Goal: Task Accomplishment & Management: Manage account settings

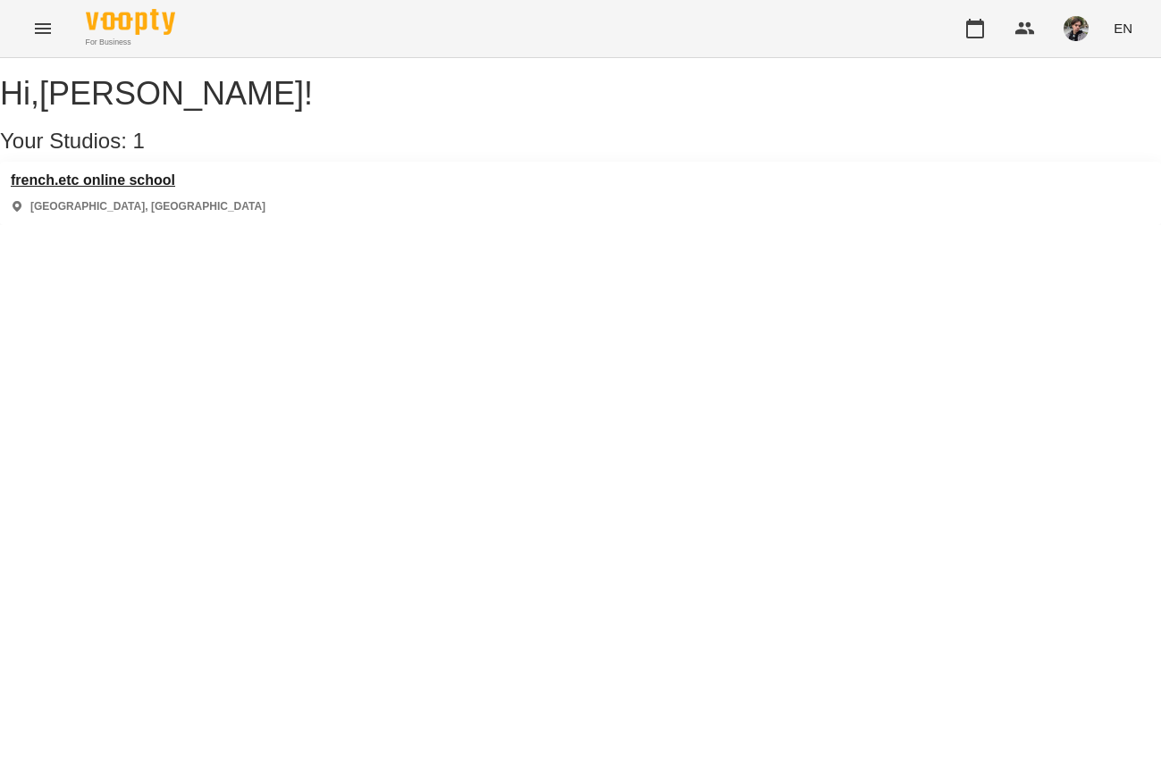
click at [137, 189] on h3 "french.etc online school" at bounding box center [138, 180] width 255 height 16
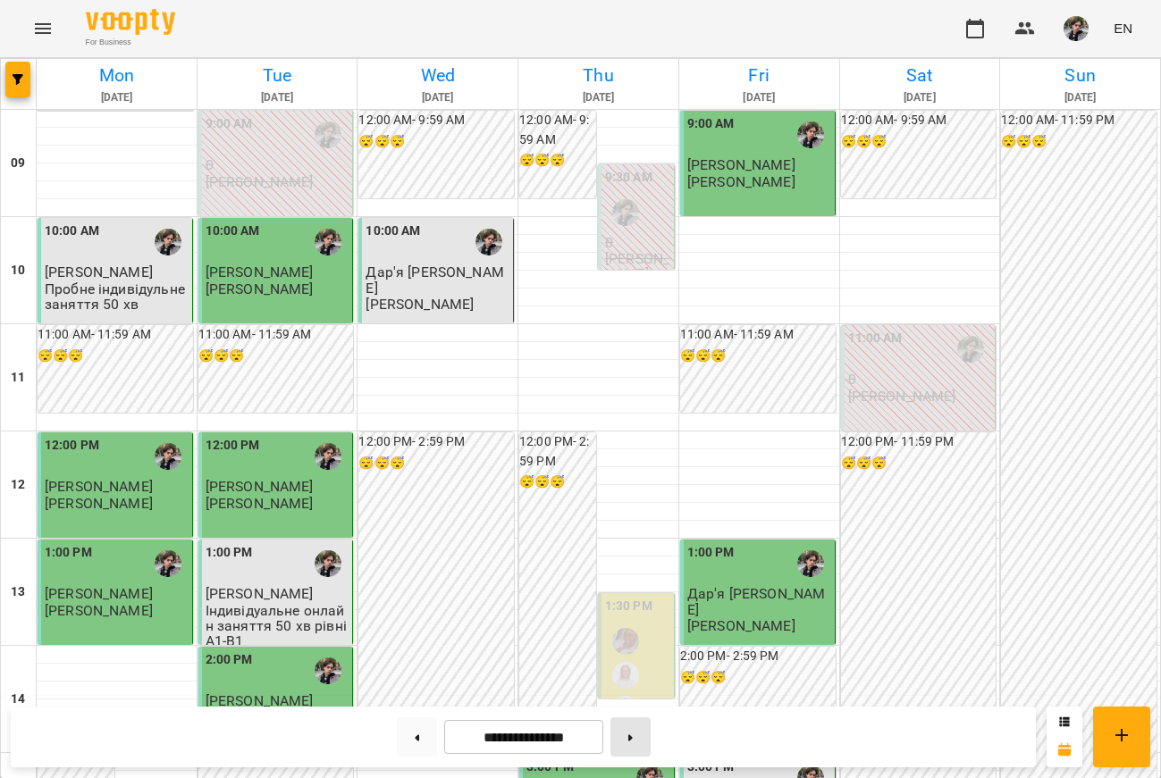
click at [641, 740] on button at bounding box center [630, 736] width 40 height 39
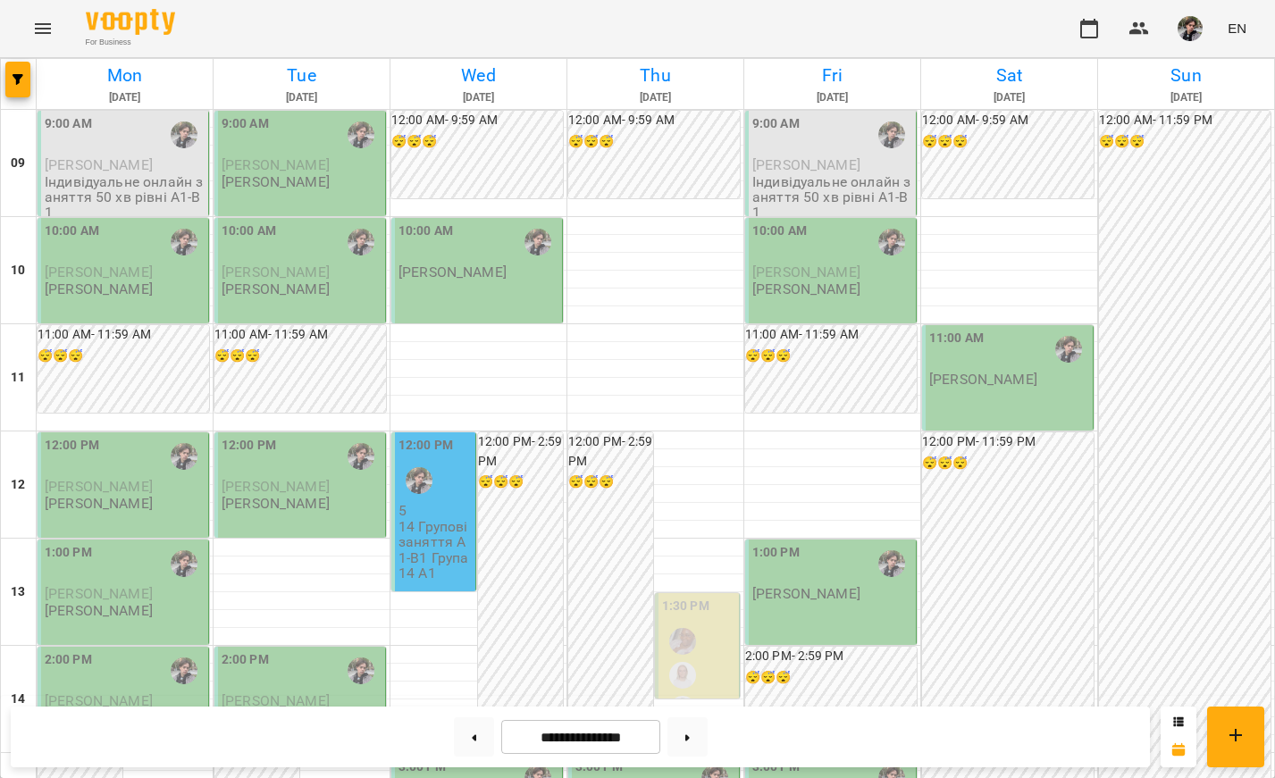
scroll to position [684, 0]
click at [691, 725] on button at bounding box center [687, 736] width 40 height 39
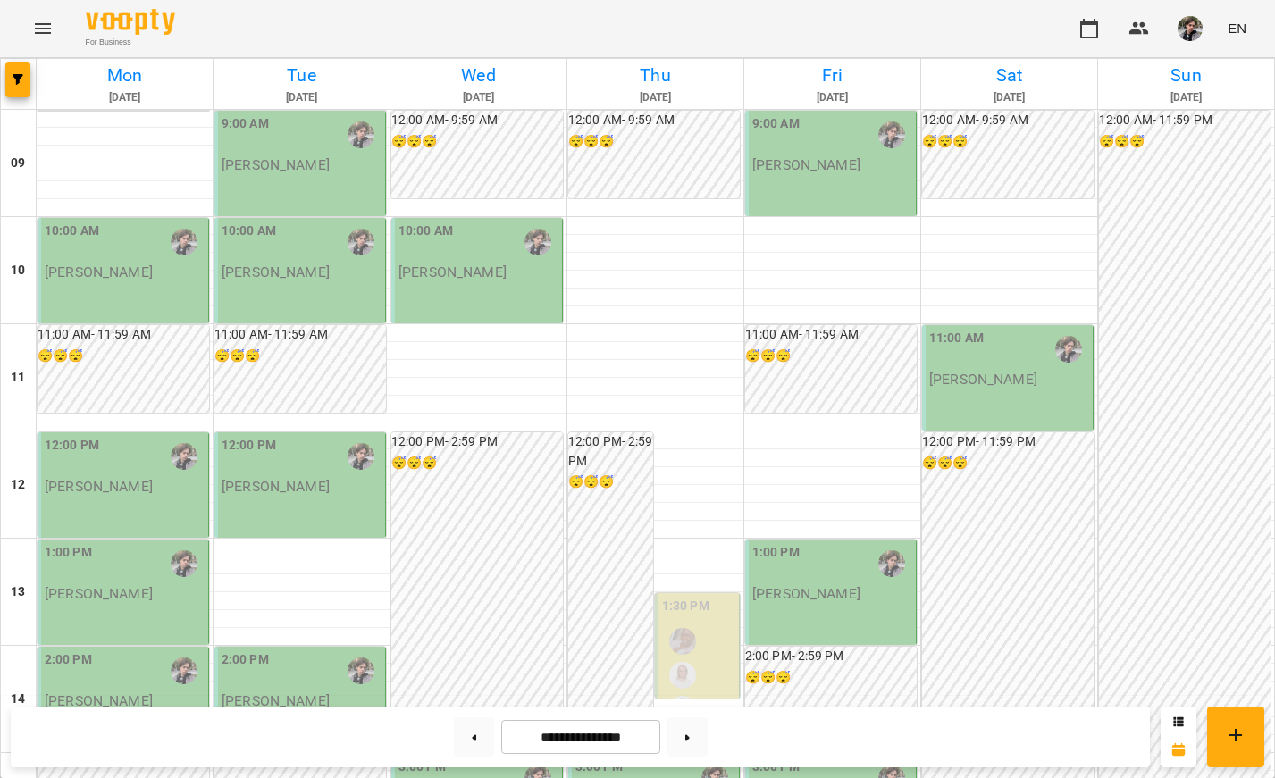
scroll to position [0, 0]
click at [137, 281] on div "10:00 AM [PERSON_NAME]" at bounding box center [124, 270] width 172 height 105
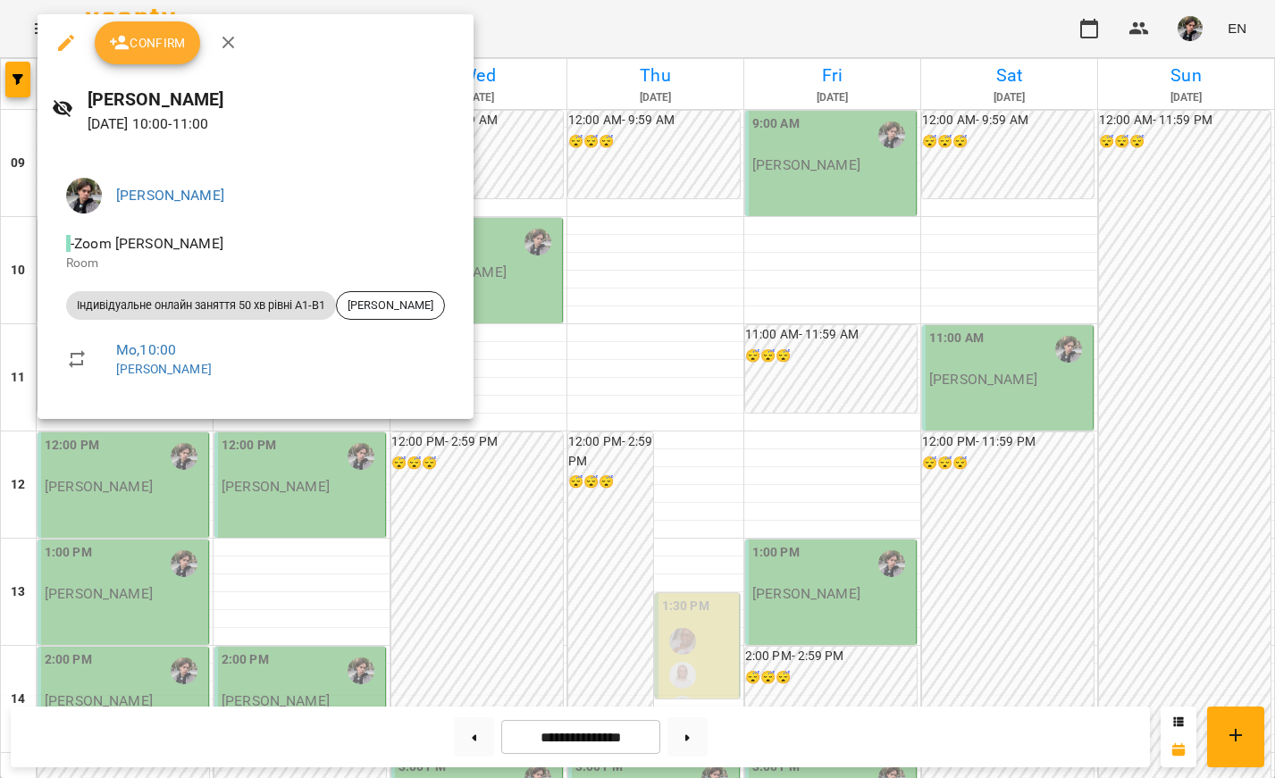
click at [180, 447] on div at bounding box center [637, 389] width 1275 height 778
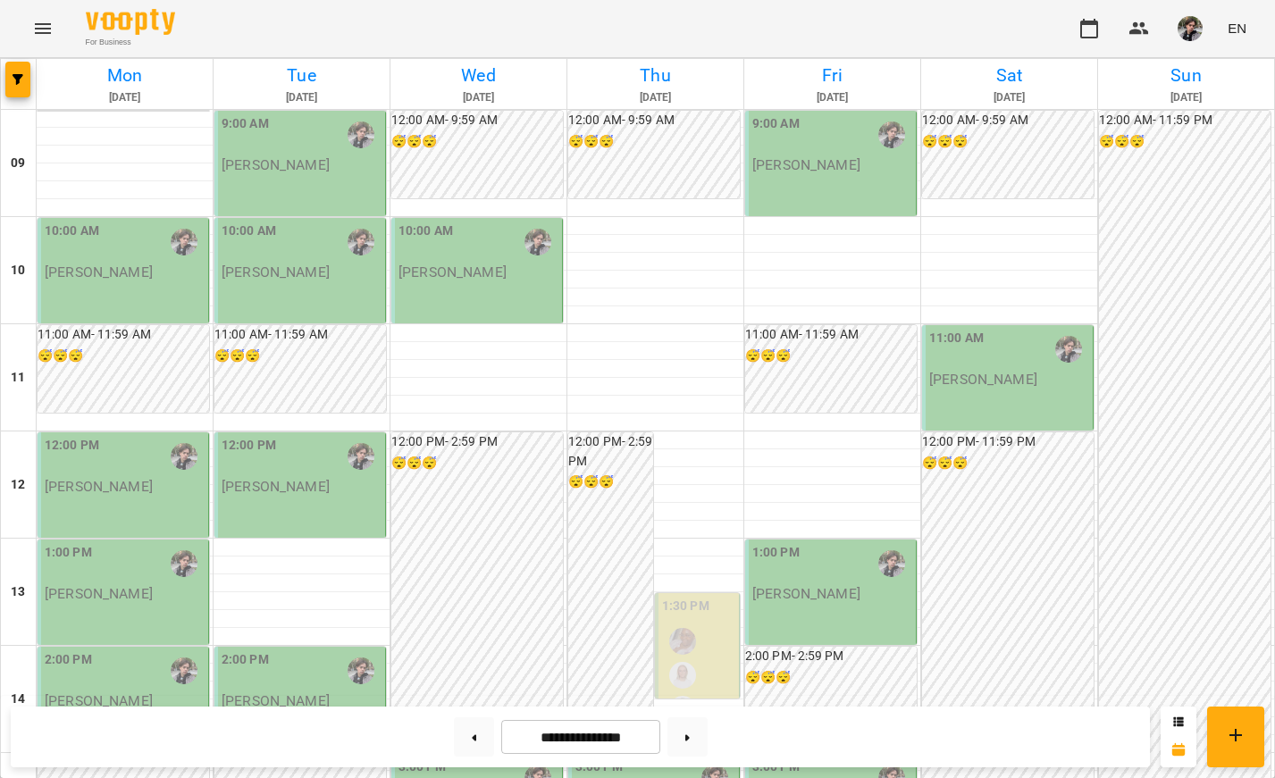
click at [149, 468] on div "12:00 PM" at bounding box center [125, 456] width 160 height 41
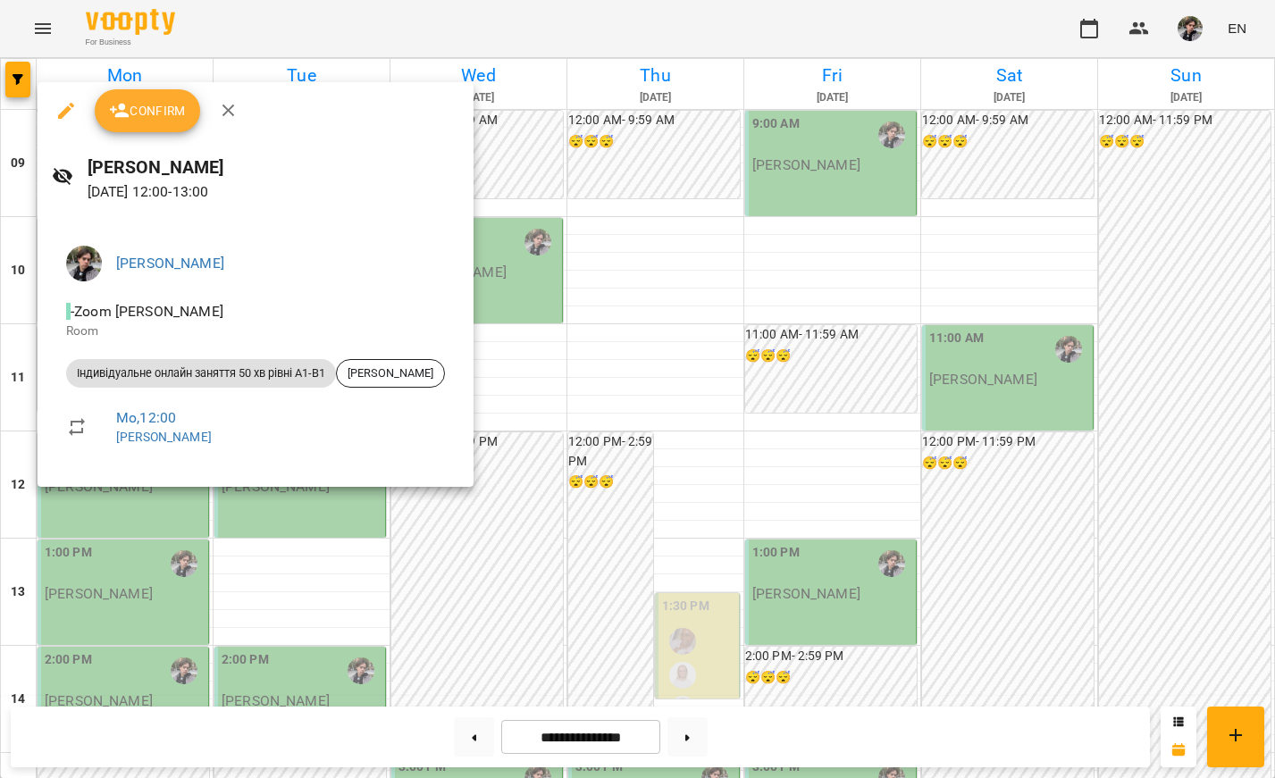
click at [130, 555] on div at bounding box center [637, 389] width 1275 height 778
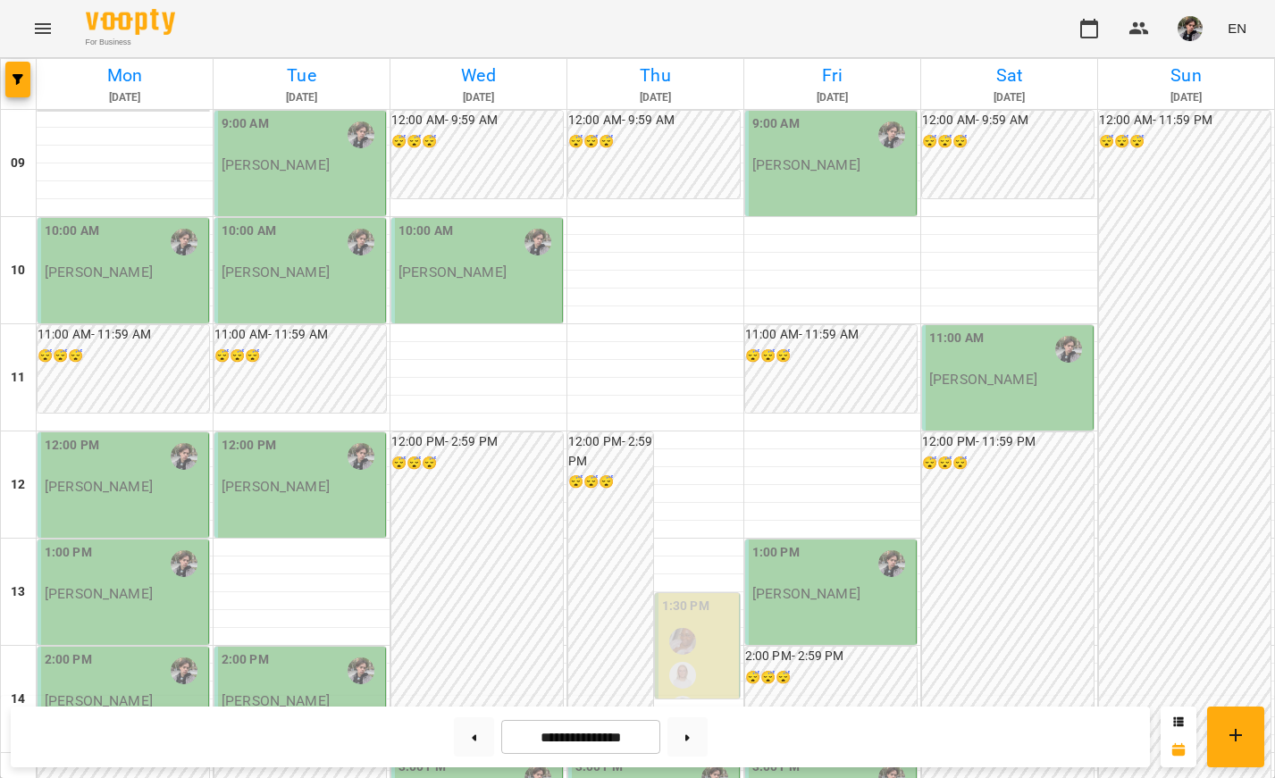
click at [130, 579] on div "1:00 PM" at bounding box center [125, 563] width 160 height 41
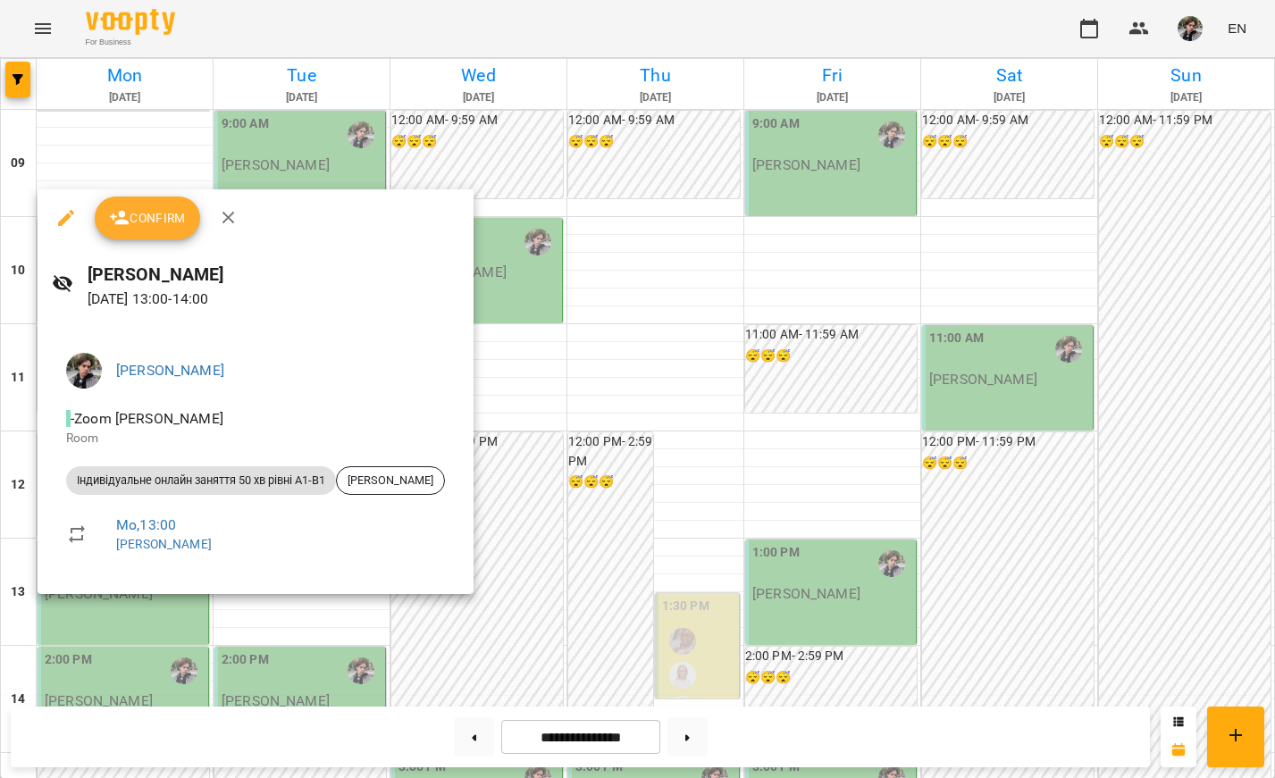
click at [544, 579] on div at bounding box center [637, 389] width 1275 height 778
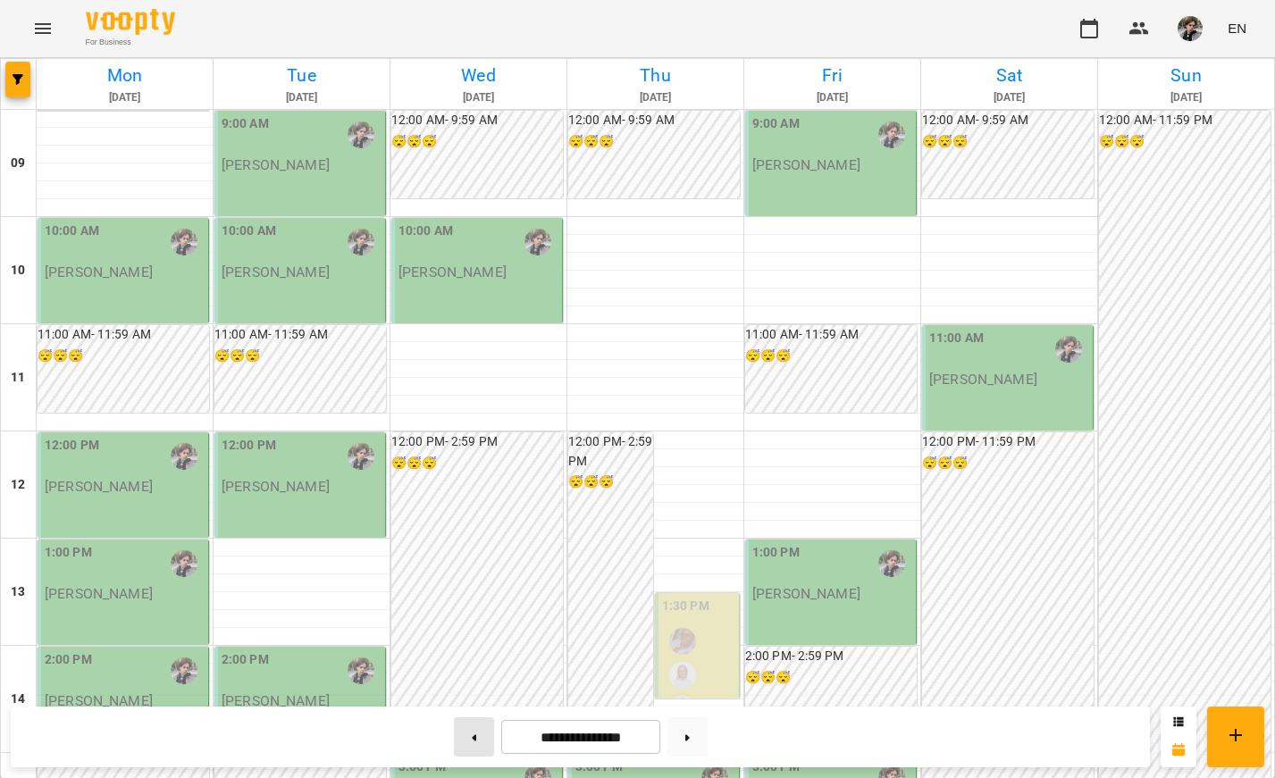
click at [476, 738] on button at bounding box center [474, 736] width 40 height 39
type input "**********"
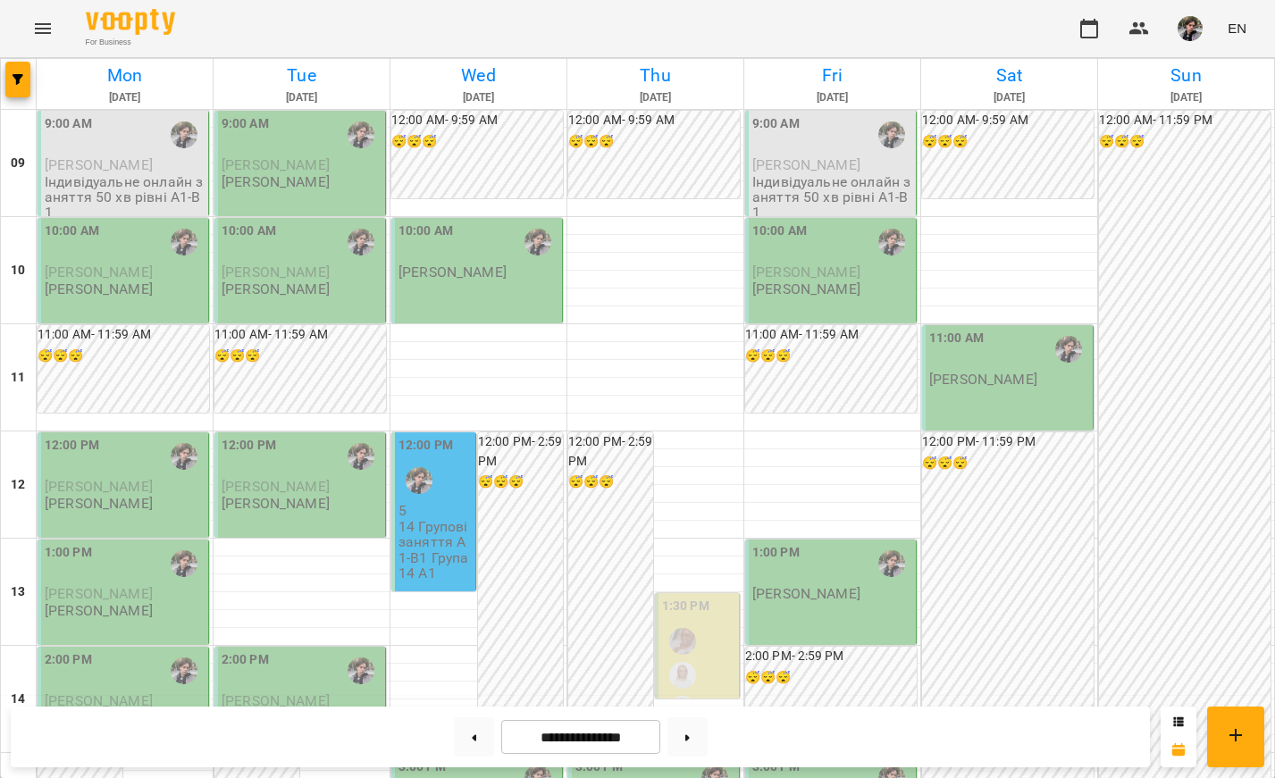
scroll to position [912, 0]
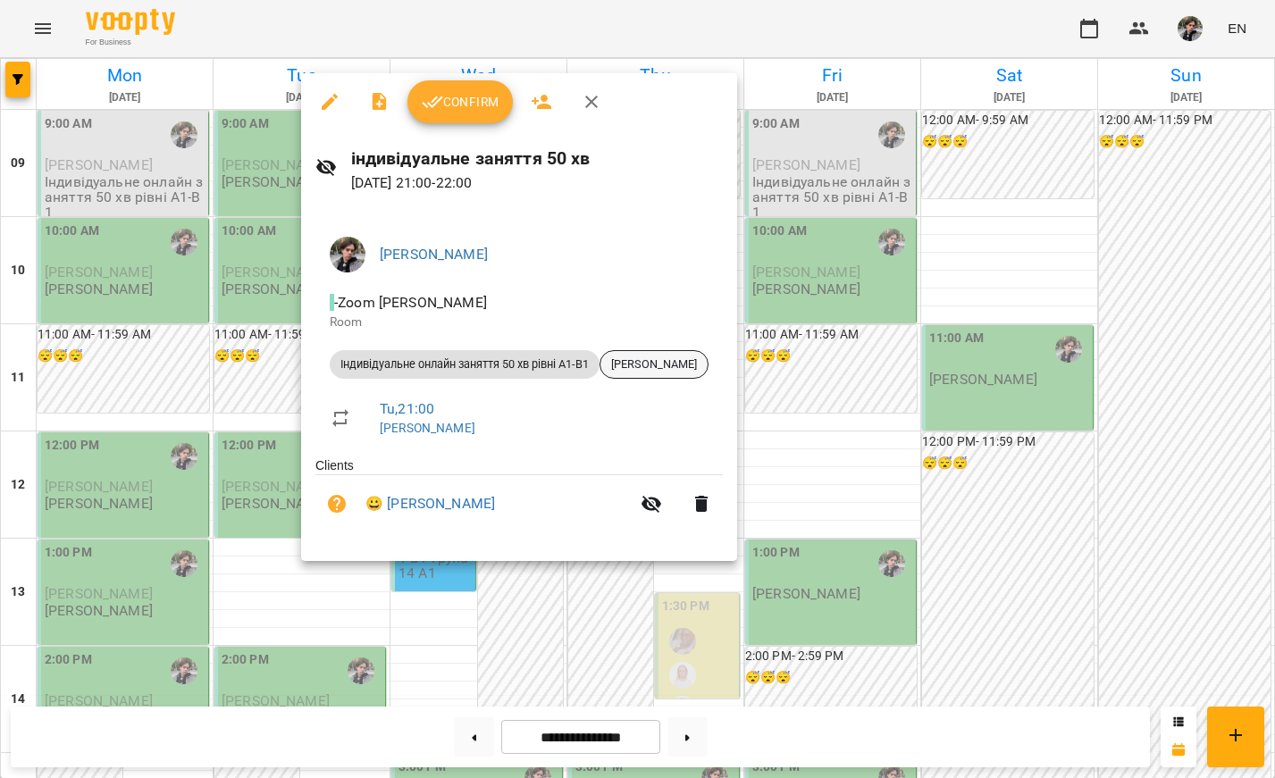
click at [661, 356] on span "[PERSON_NAME]" at bounding box center [653, 364] width 107 height 16
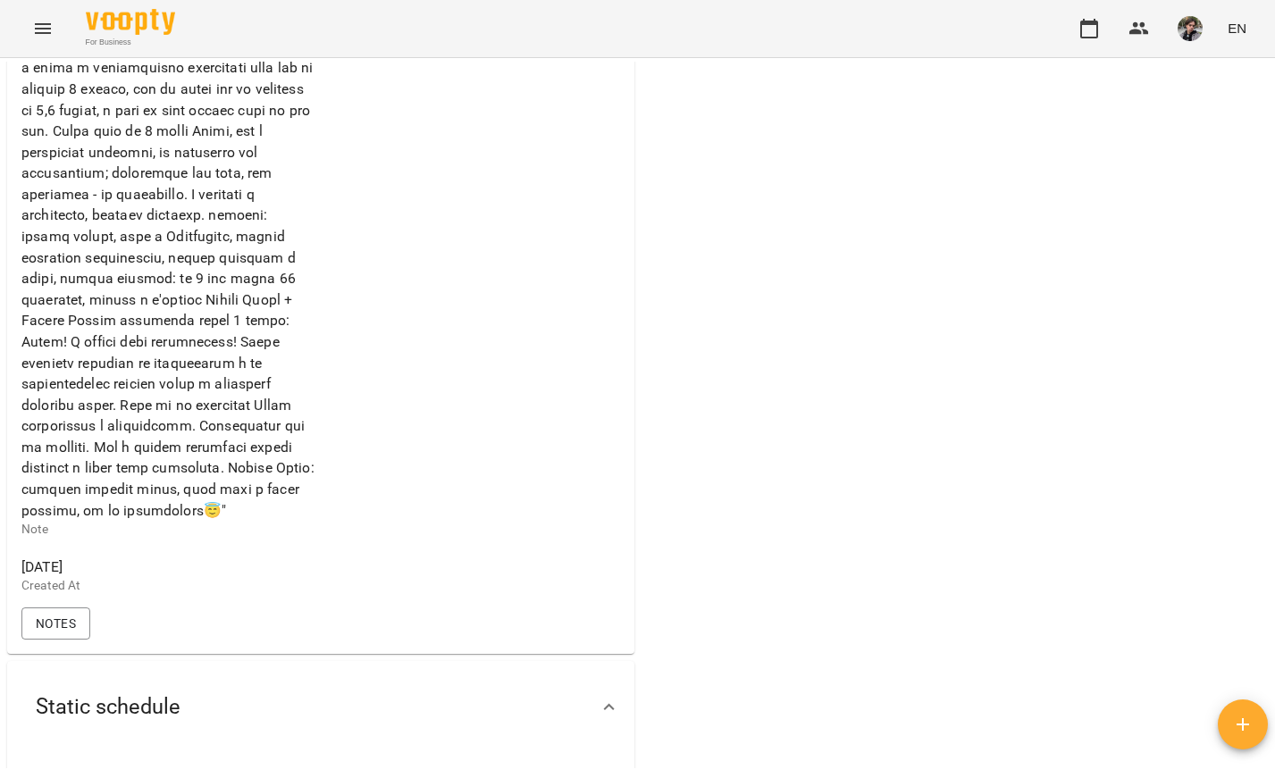
scroll to position [604, 0]
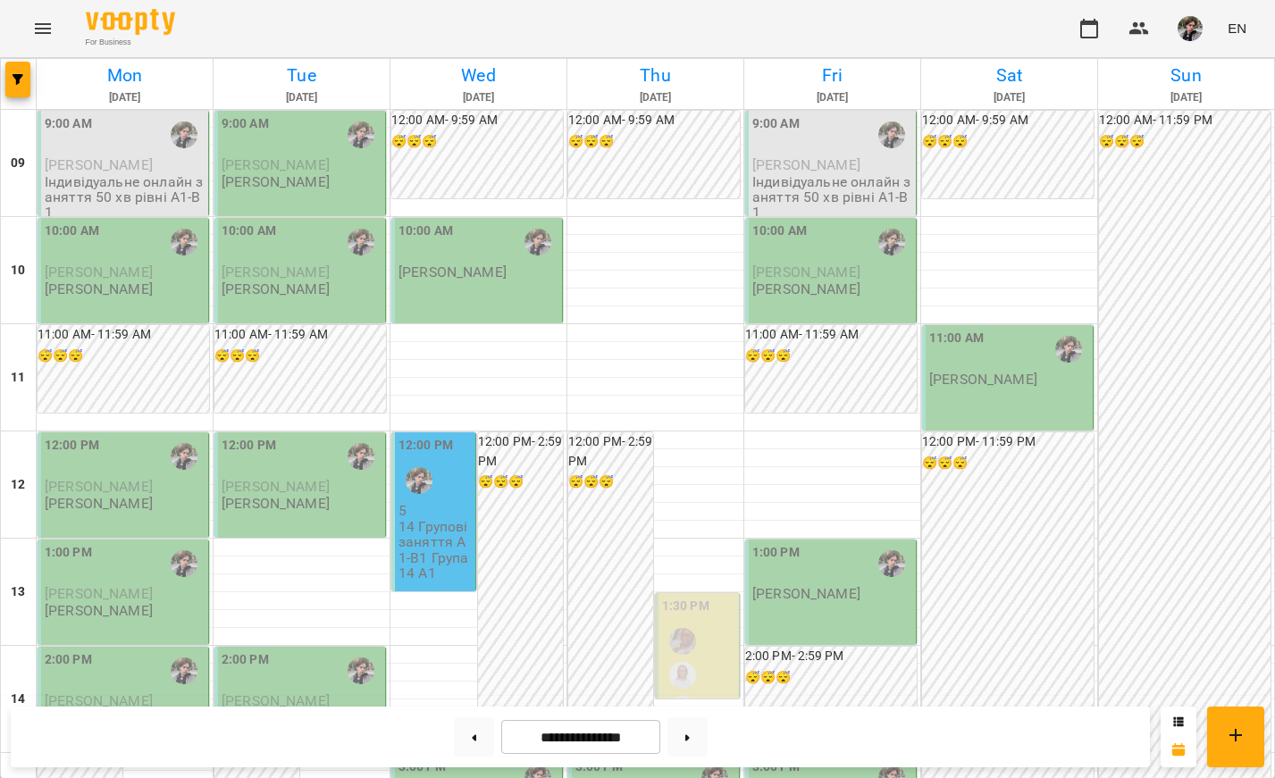
scroll to position [763, 0]
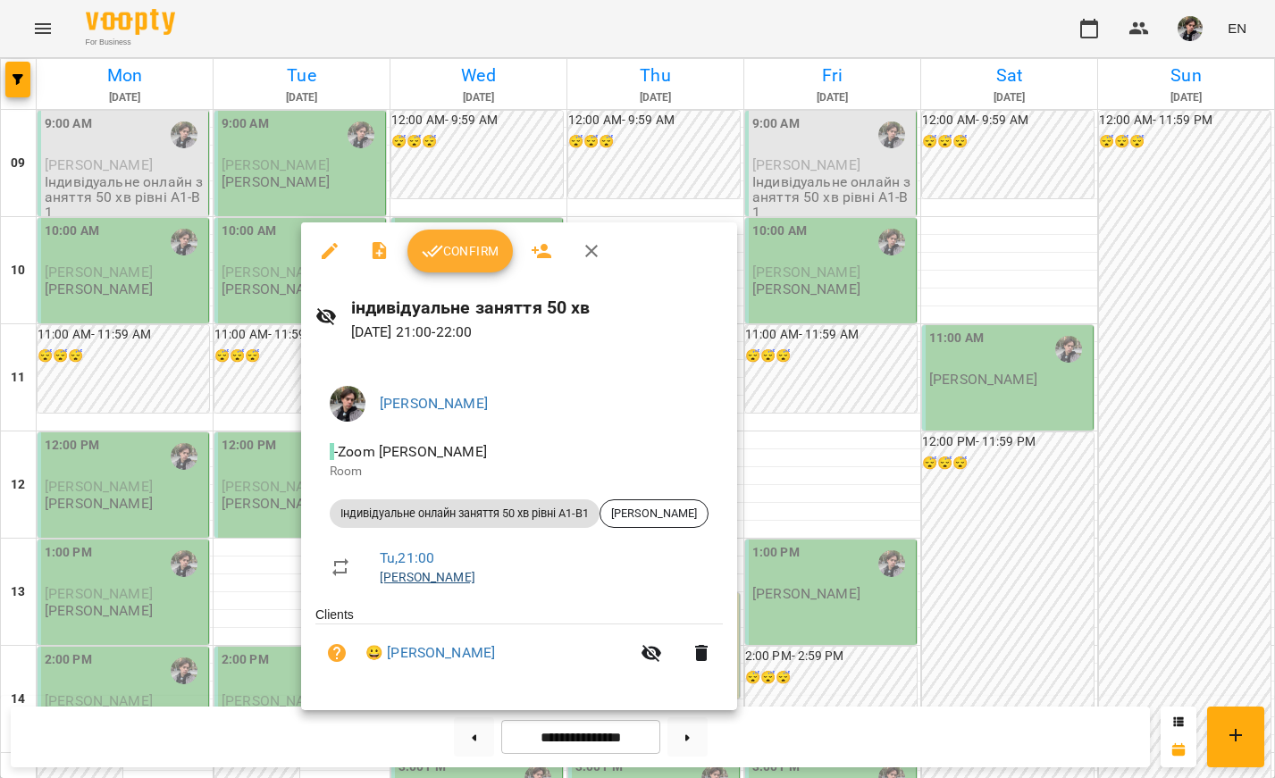
click at [415, 576] on link "[PERSON_NAME]" at bounding box center [428, 577] width 96 height 14
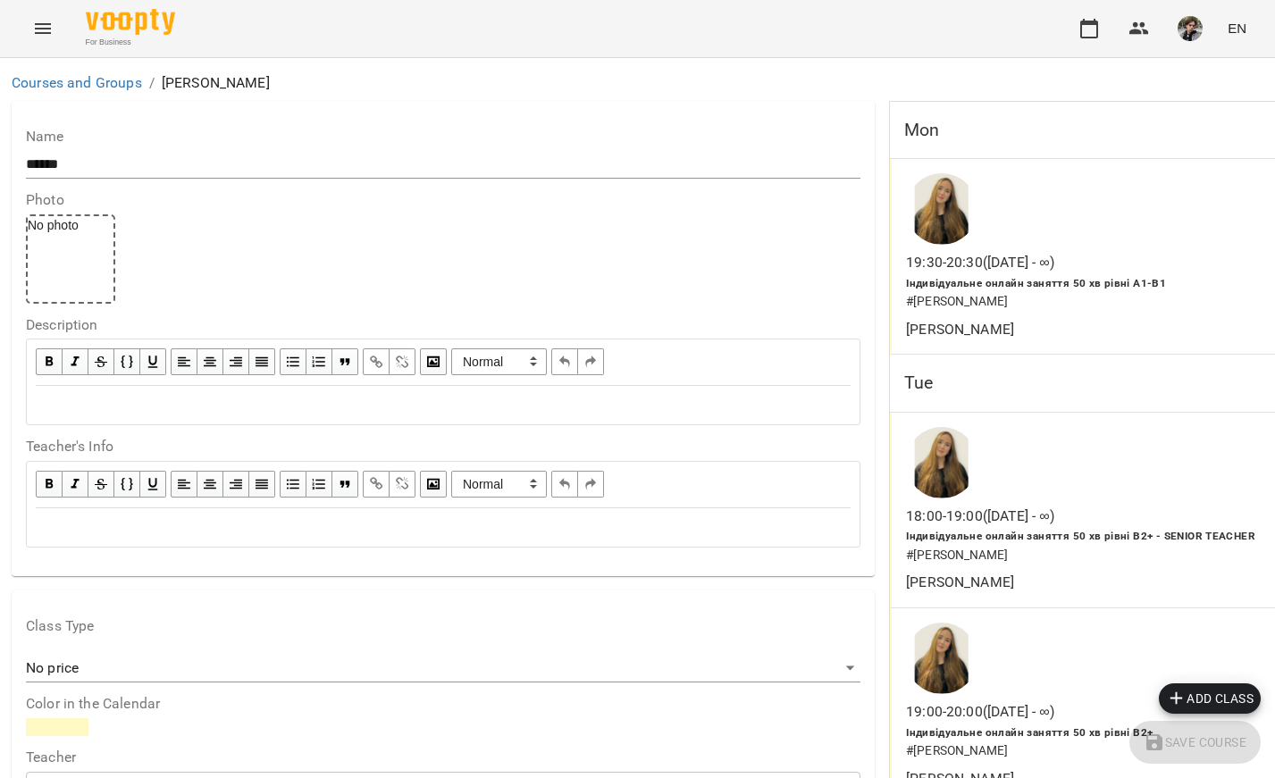
scroll to position [343, 3]
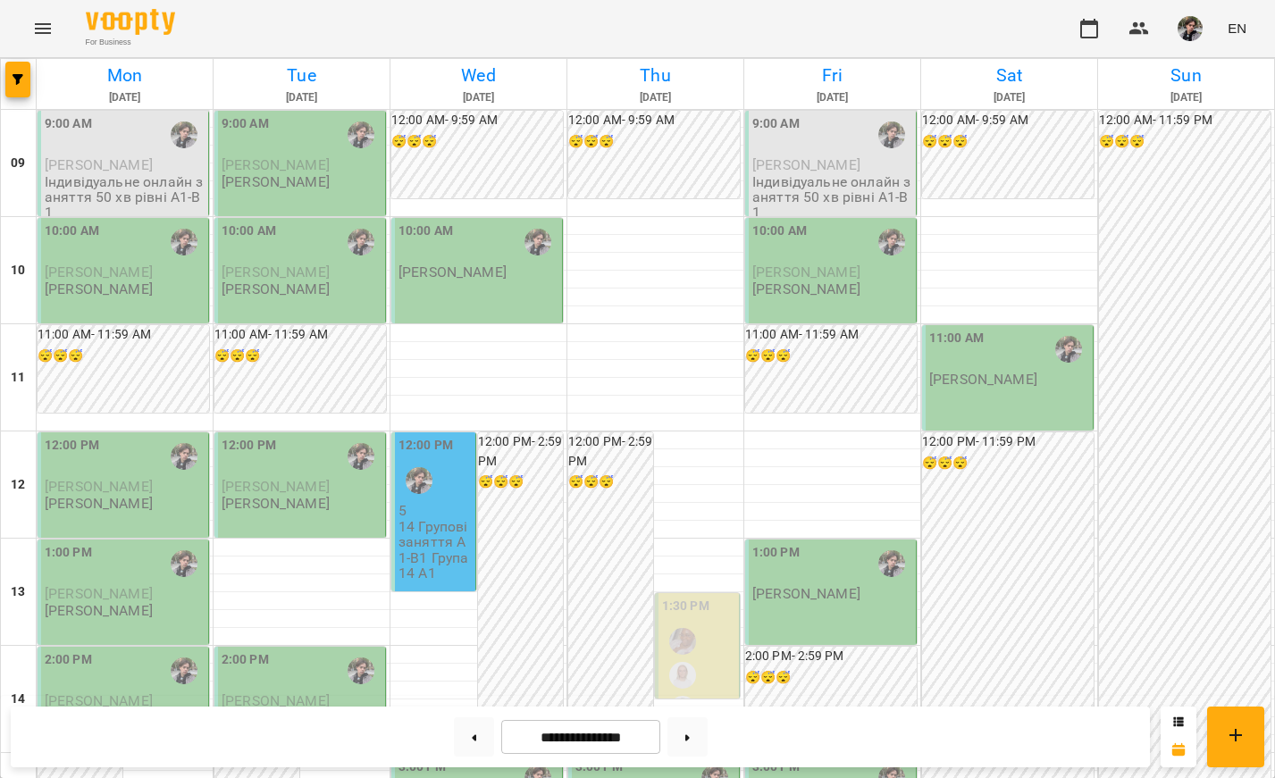
scroll to position [-1, 0]
click at [461, 498] on div "12:00 PM" at bounding box center [434, 468] width 73 height 65
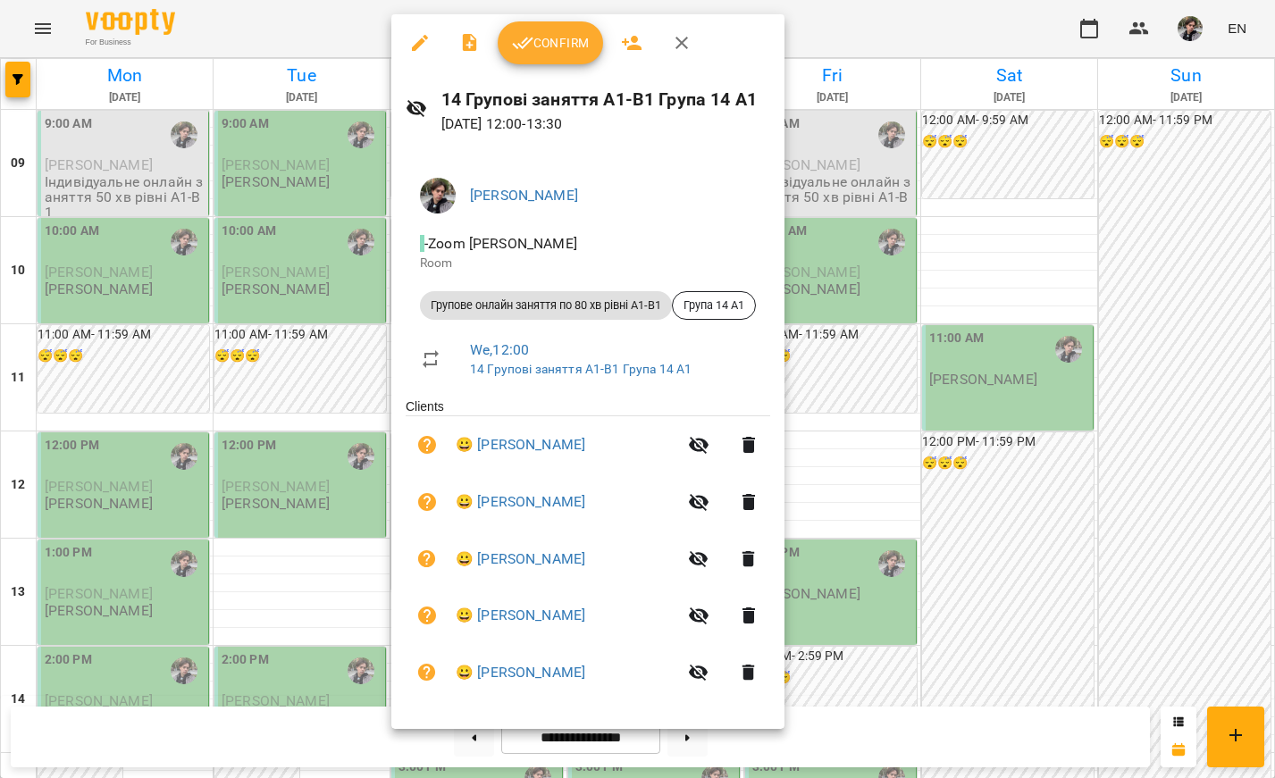
scroll to position [0, 0]
click at [891, 312] on div at bounding box center [637, 389] width 1275 height 778
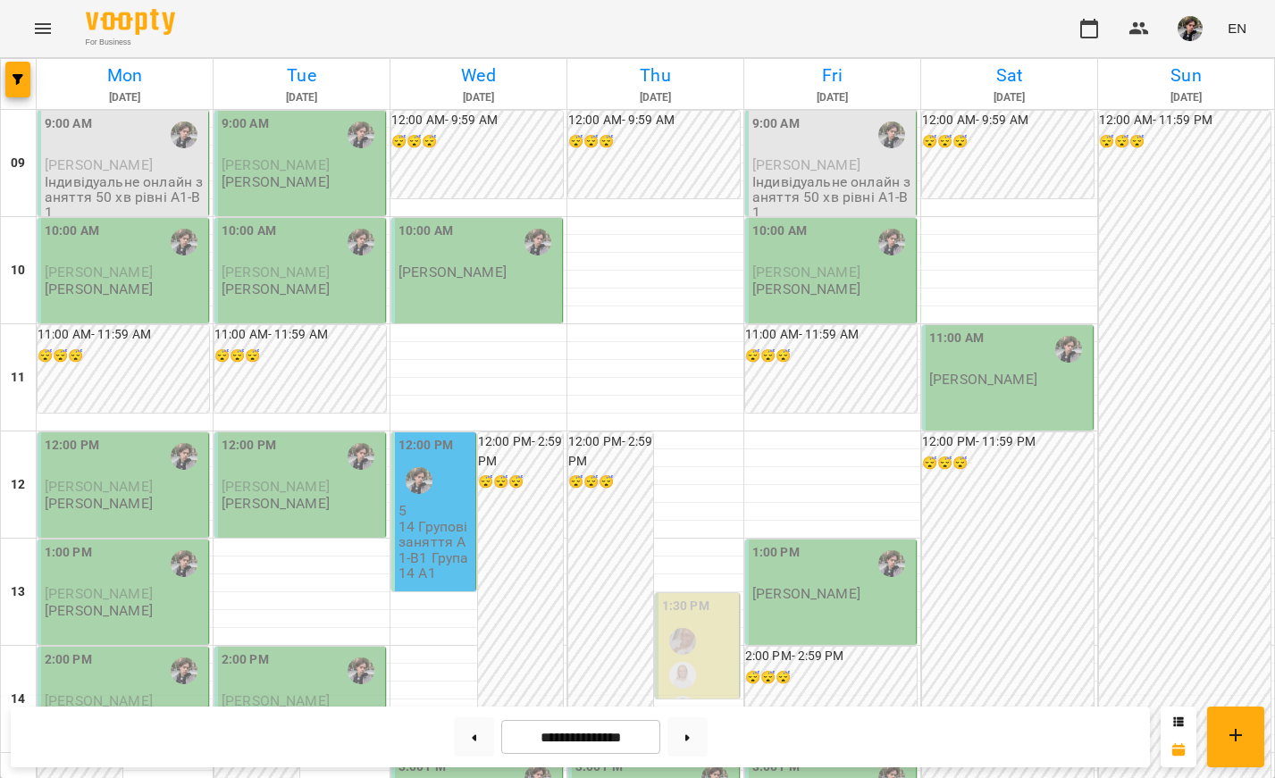
scroll to position [177, 0]
click at [447, 436] on div "12:00 PM" at bounding box center [434, 468] width 73 height 65
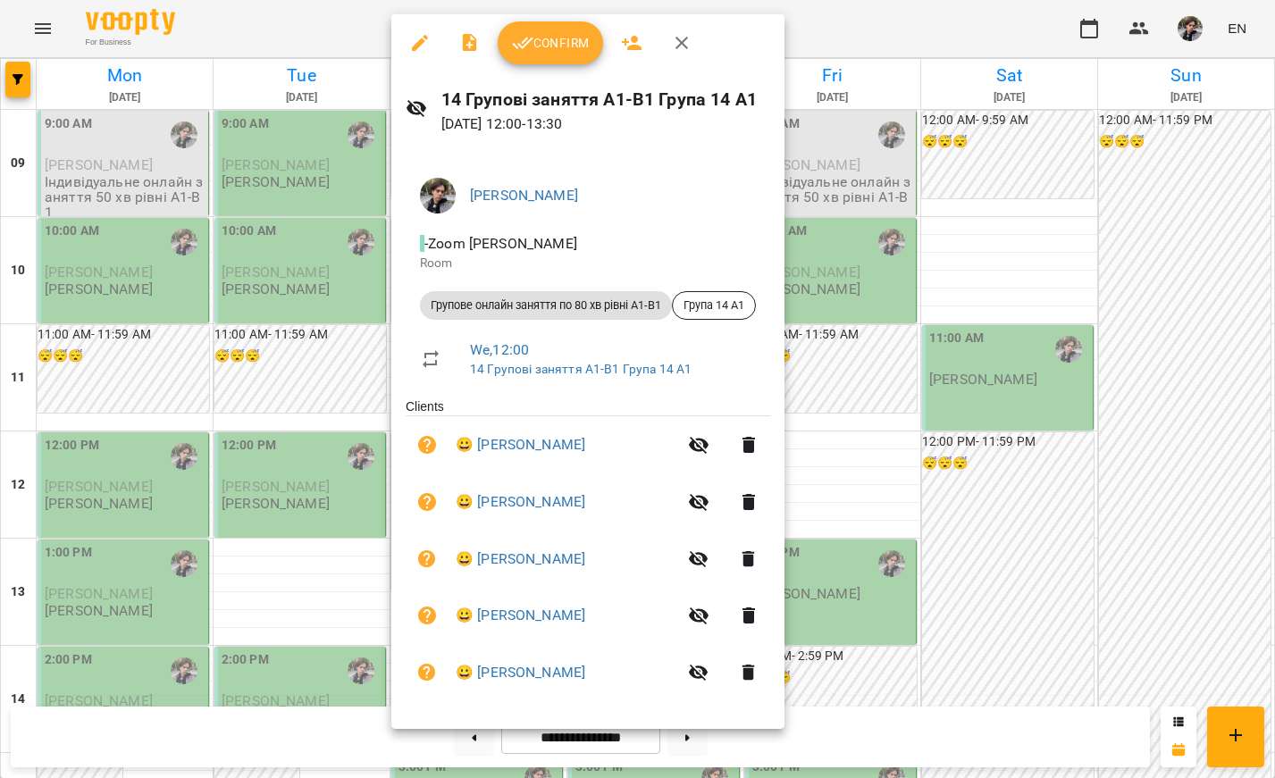
click at [350, 445] on div at bounding box center [637, 389] width 1275 height 778
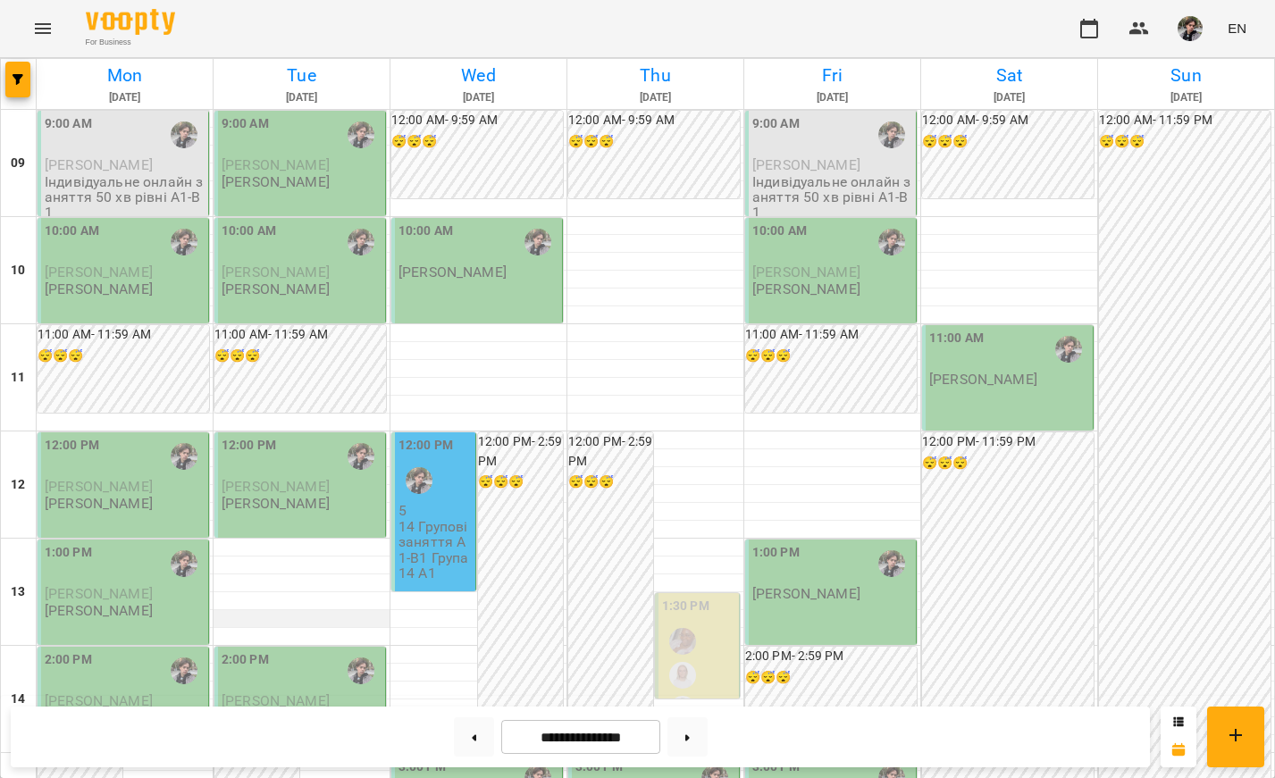
scroll to position [701, 0]
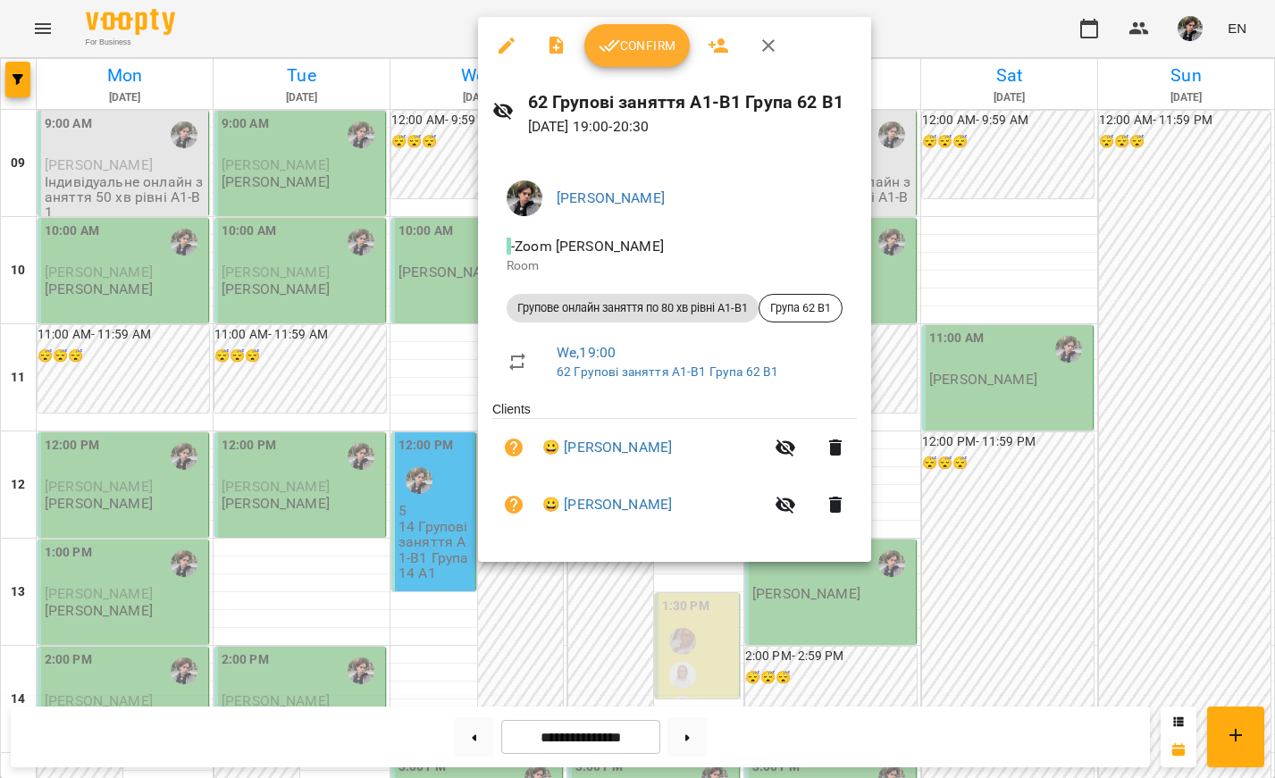
click at [953, 380] on div at bounding box center [637, 389] width 1275 height 778
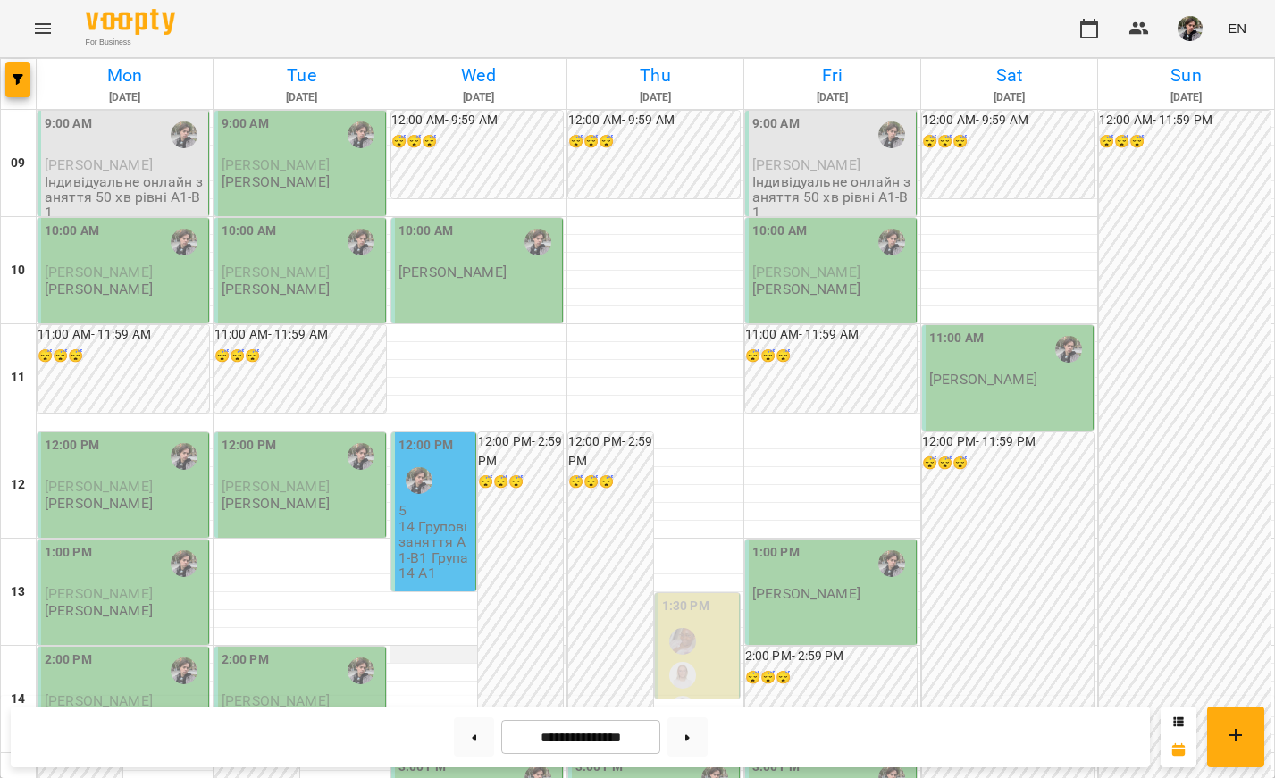
scroll to position [729, 0]
